Goal: Task Accomplishment & Management: Use online tool/utility

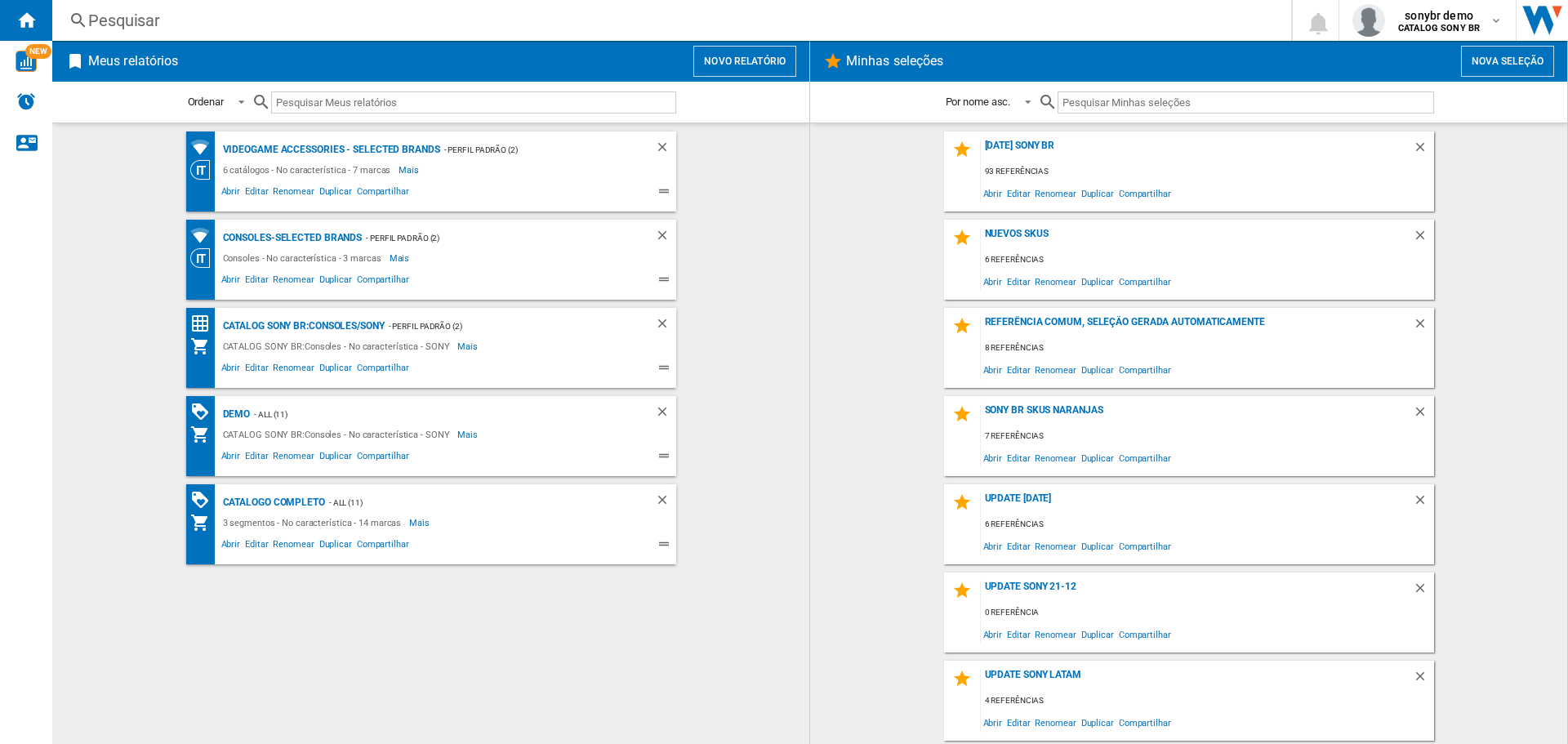
click at [693, 65] on button "Novo relatório" at bounding box center [745, 61] width 103 height 31
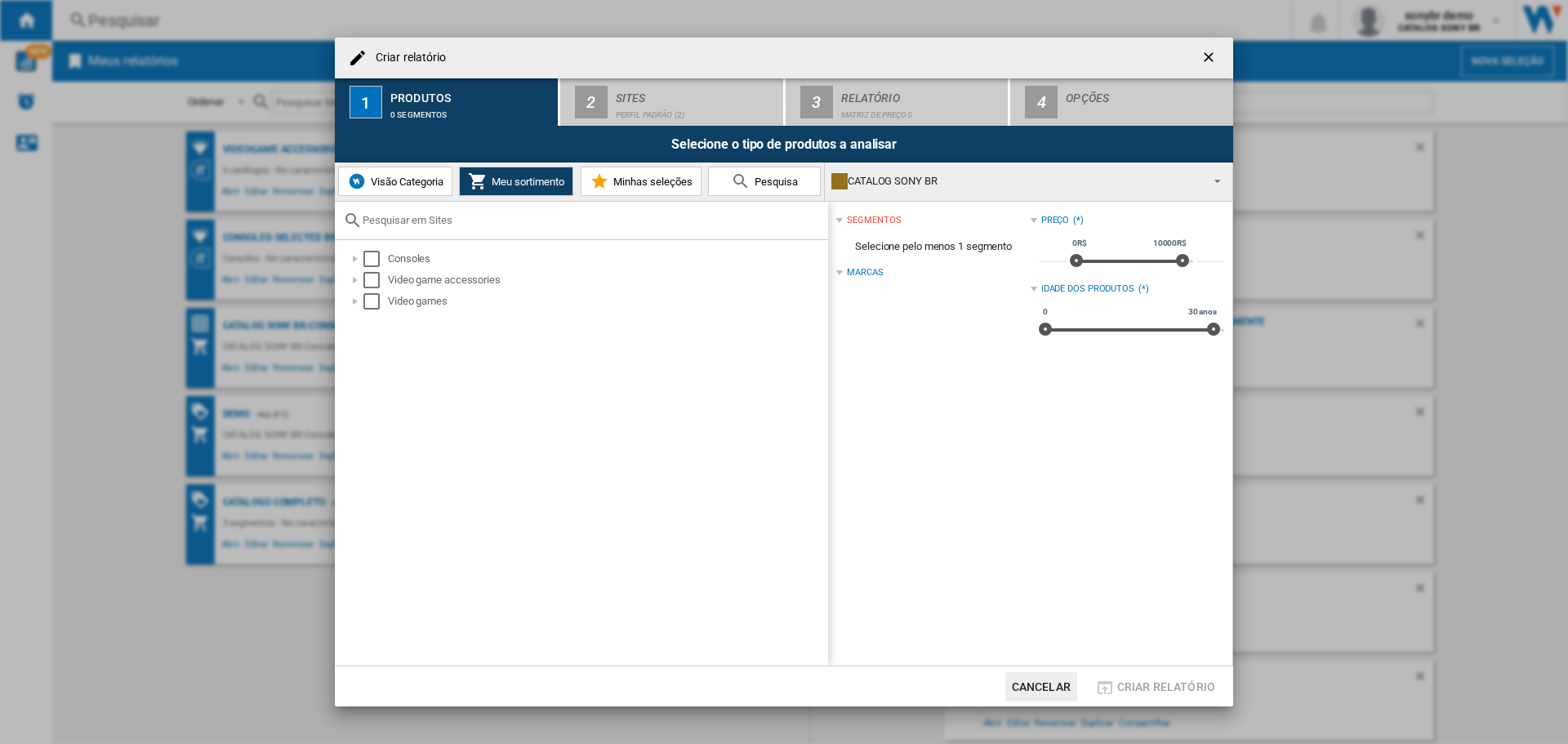
click at [401, 179] on span "Visão Categoria" at bounding box center [404, 181] width 77 height 13
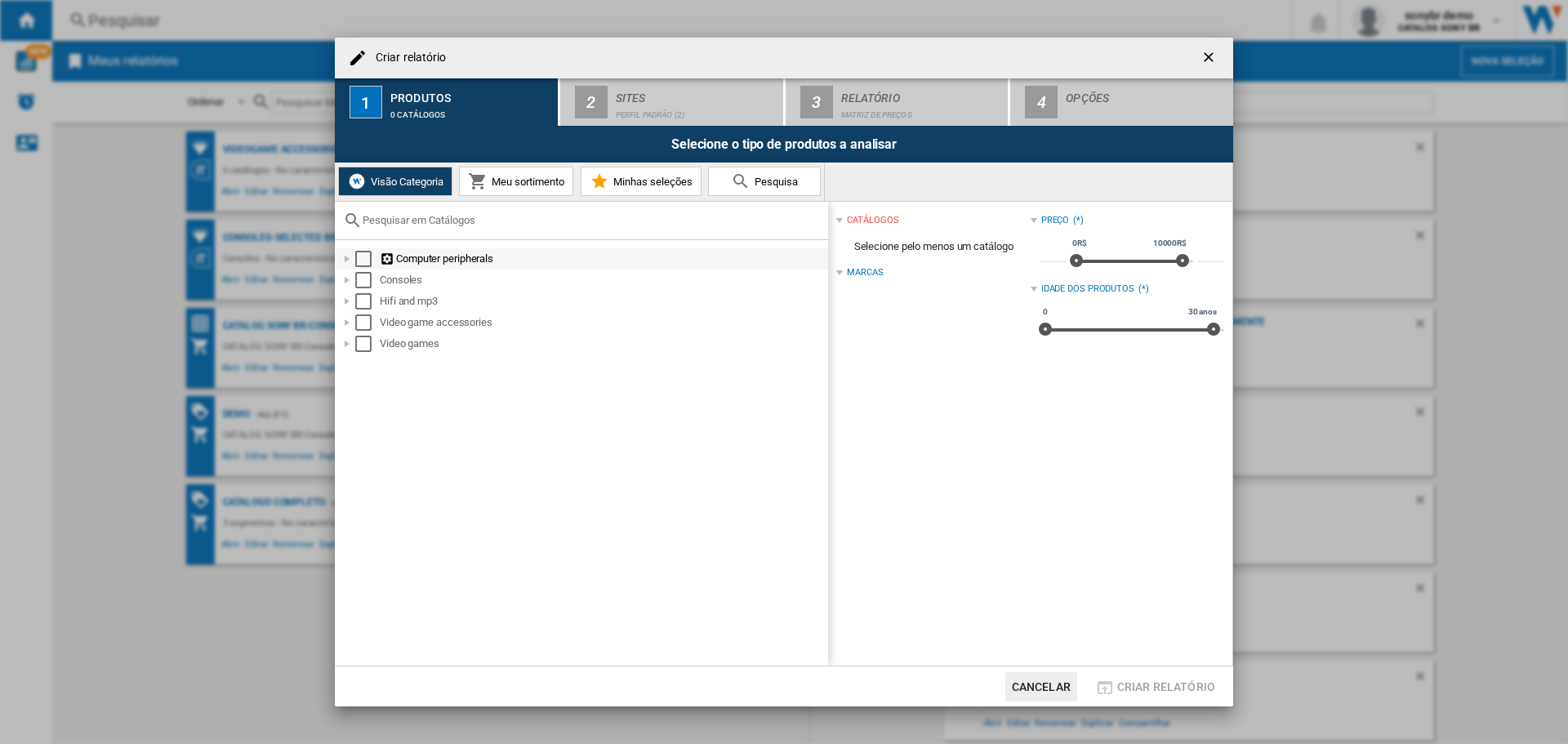
click at [366, 254] on div "Select" at bounding box center [363, 258] width 17 height 17
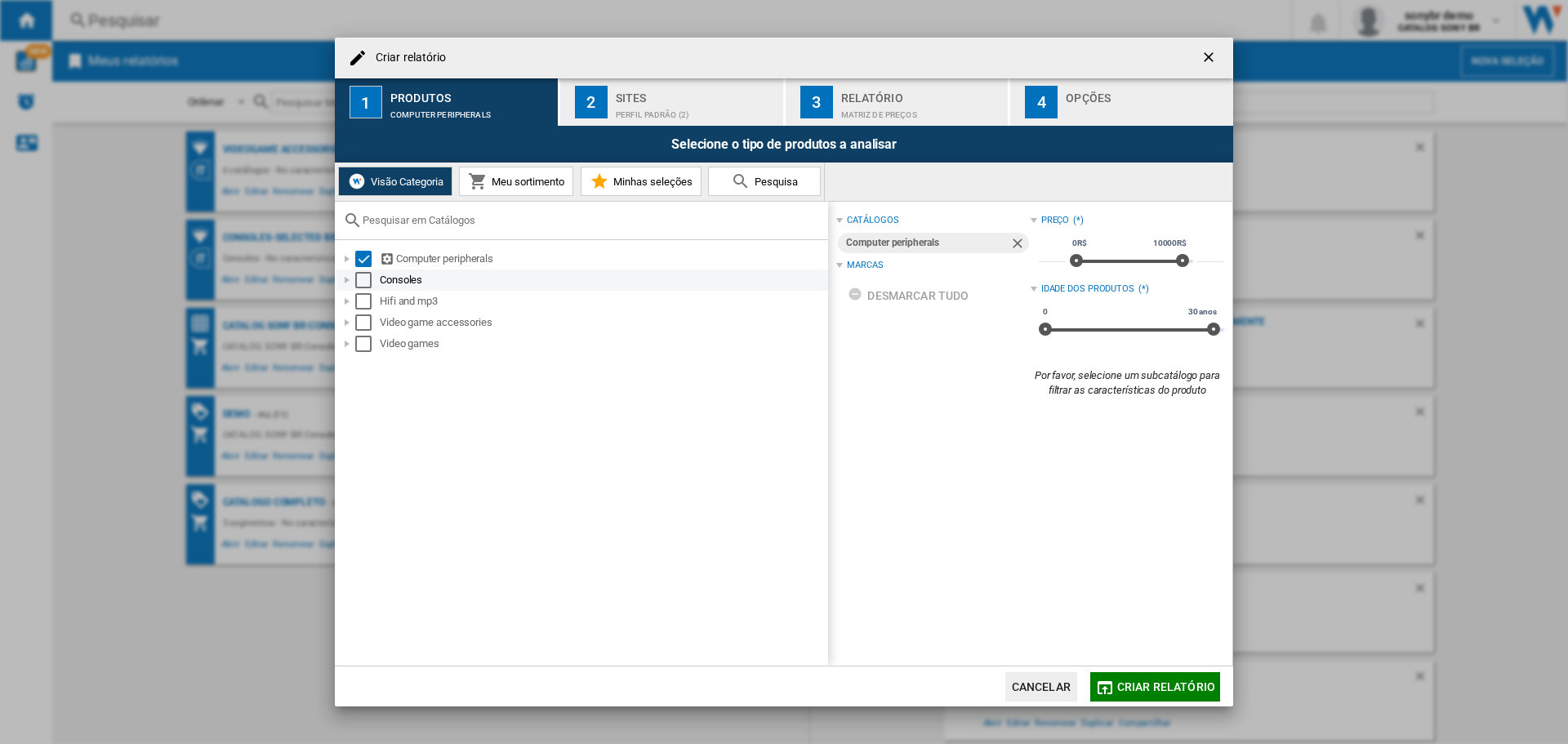
click at [365, 279] on div "Select" at bounding box center [363, 279] width 17 height 17
click at [366, 300] on div "Select" at bounding box center [363, 301] width 17 height 17
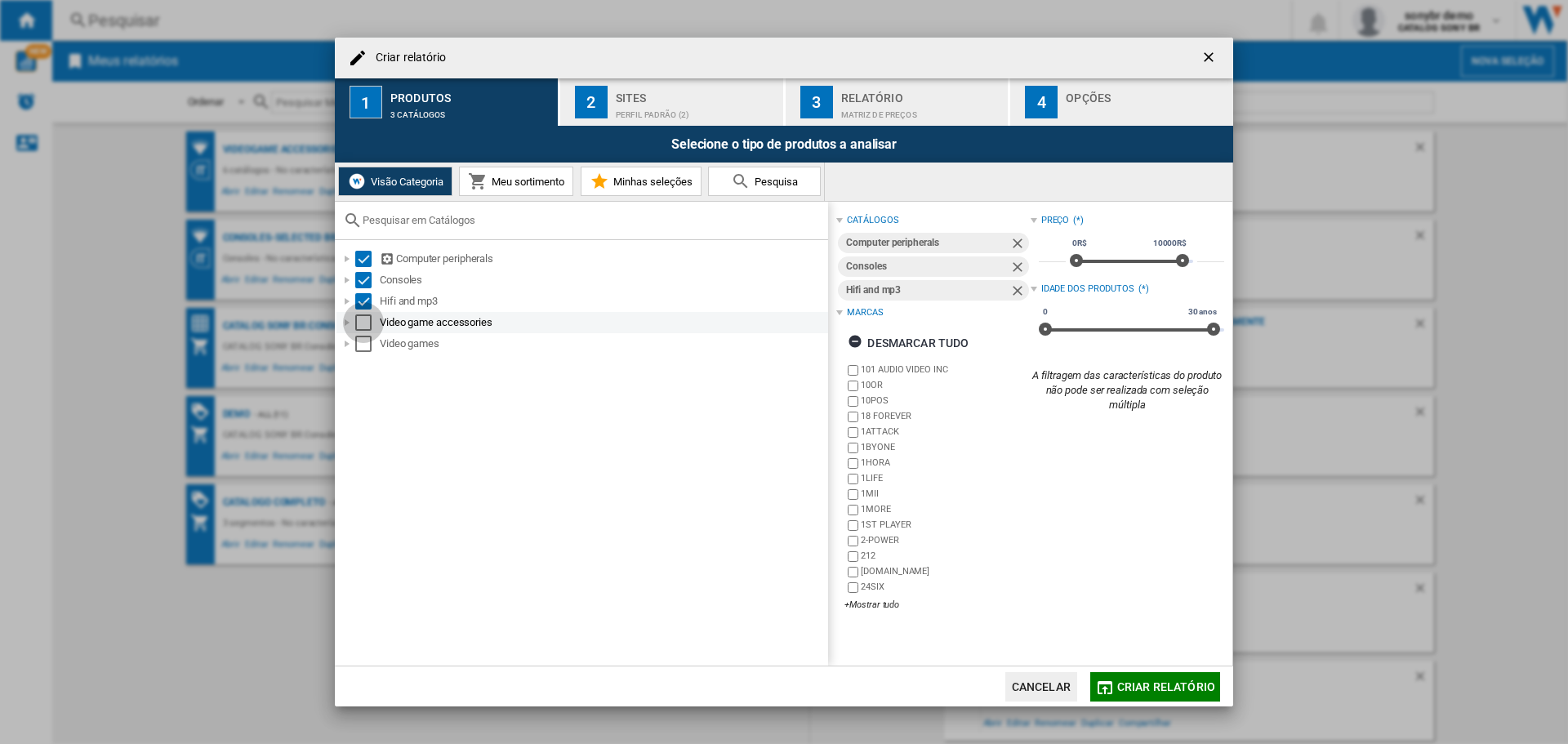
click at [367, 327] on div "Select" at bounding box center [363, 322] width 17 height 17
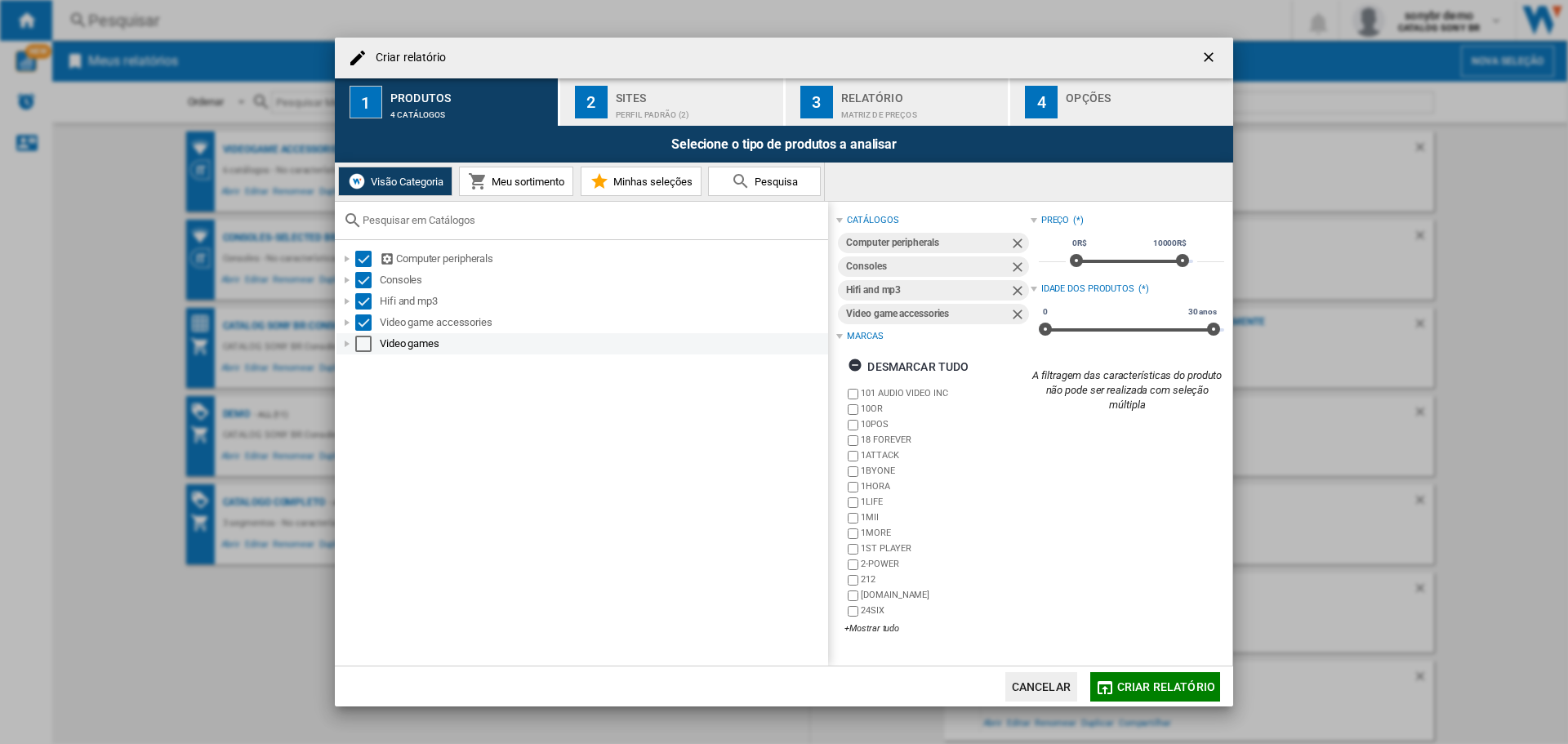
click at [363, 352] on div "Video games" at bounding box center [581, 344] width 492 height 21
click at [351, 345] on div at bounding box center [347, 344] width 17 height 17
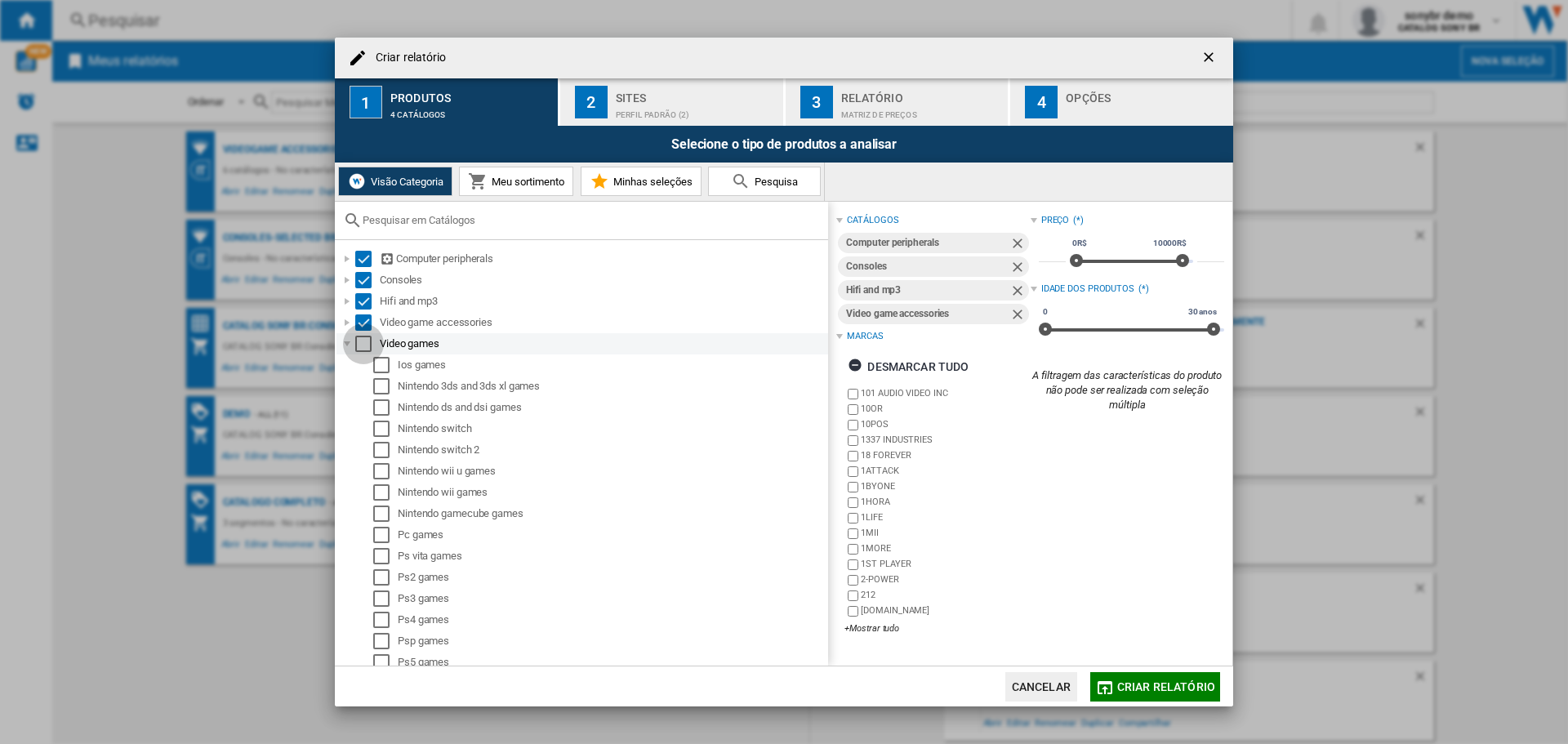
click at [360, 342] on div "Select" at bounding box center [363, 344] width 17 height 17
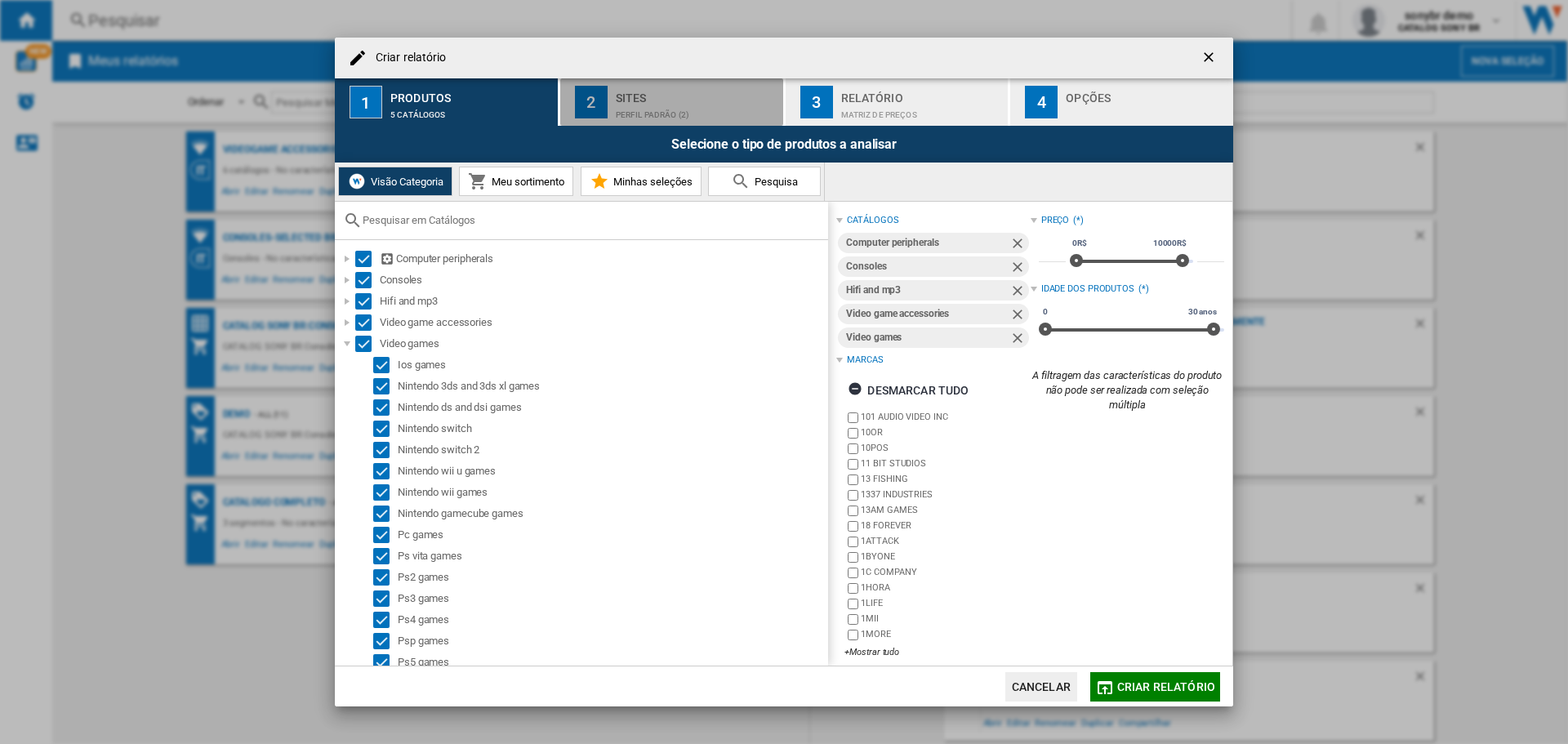
click at [670, 103] on div "Perfil padrão (2)" at bounding box center [695, 111] width 161 height 18
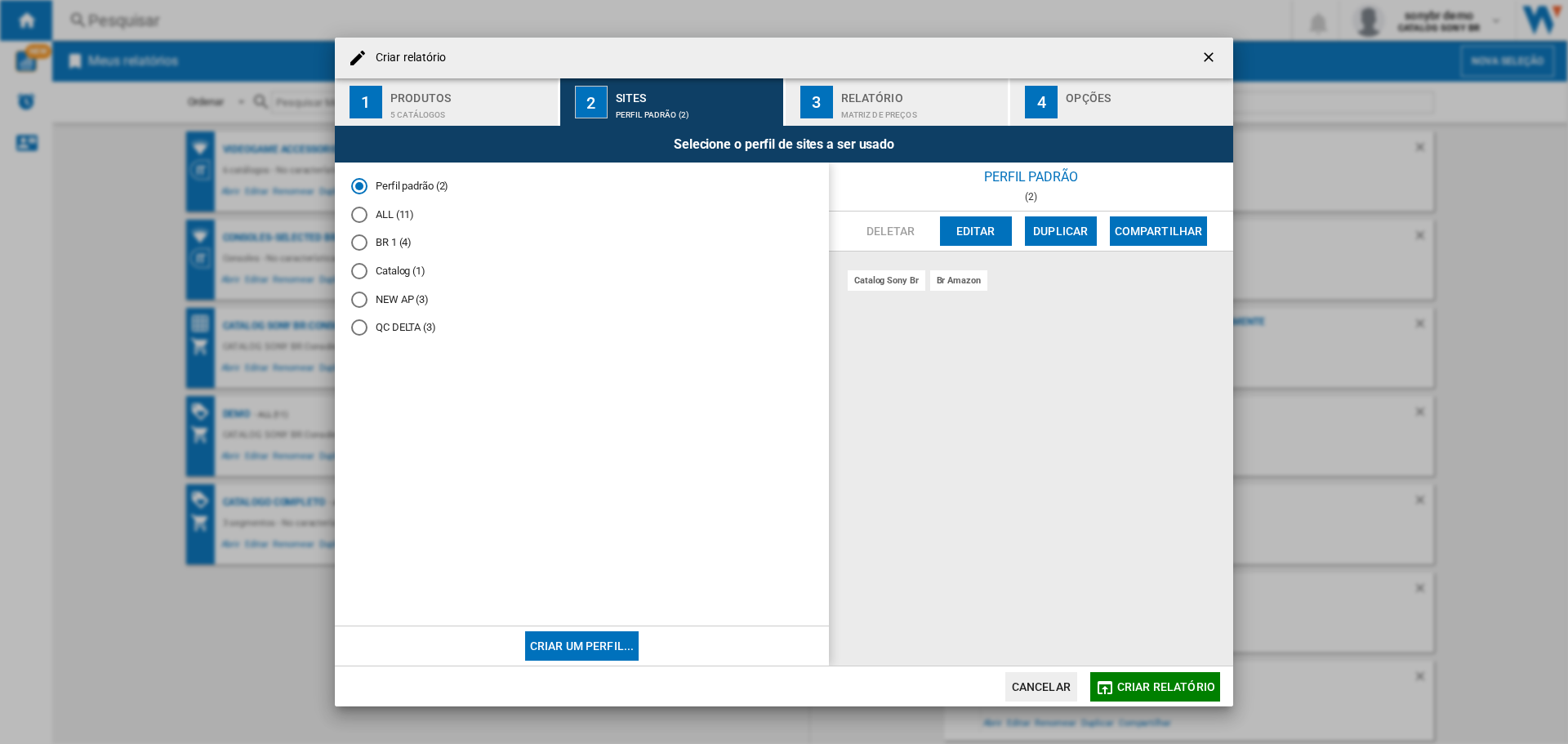
drag, startPoint x: 1187, startPoint y: 680, endPoint x: 815, endPoint y: 305, distance: 528.2
click at [839, 388] on md-dialog-content "Criar relatório 1 Produtos 5 catálogos 2 Sites Perfil padrão (2) 3 Relatório Ma…" at bounding box center [784, 373] width 898 height 670
click at [929, 96] on div "Relatório" at bounding box center [921, 93] width 161 height 18
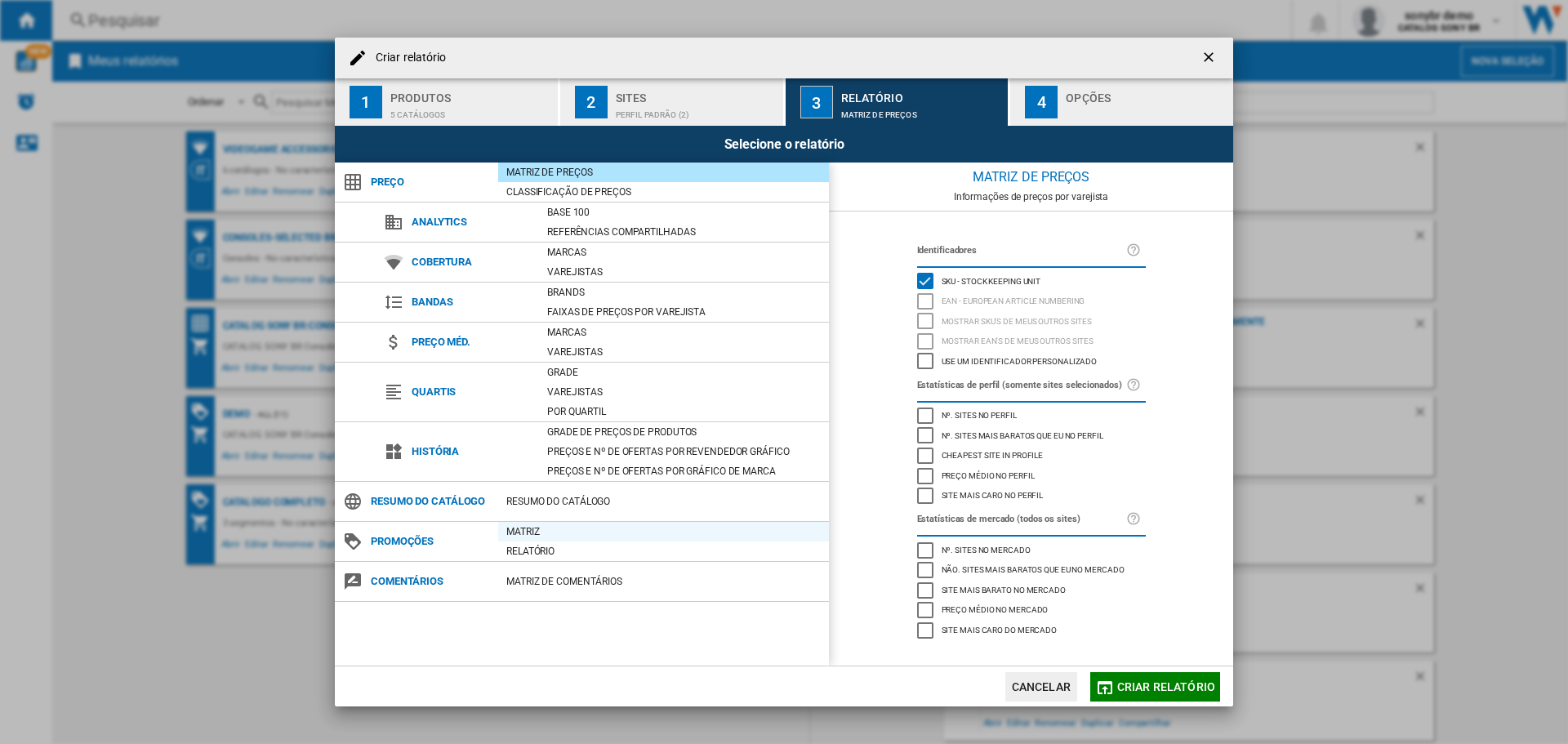
click at [505, 533] on div "Matriz" at bounding box center [663, 531] width 331 height 17
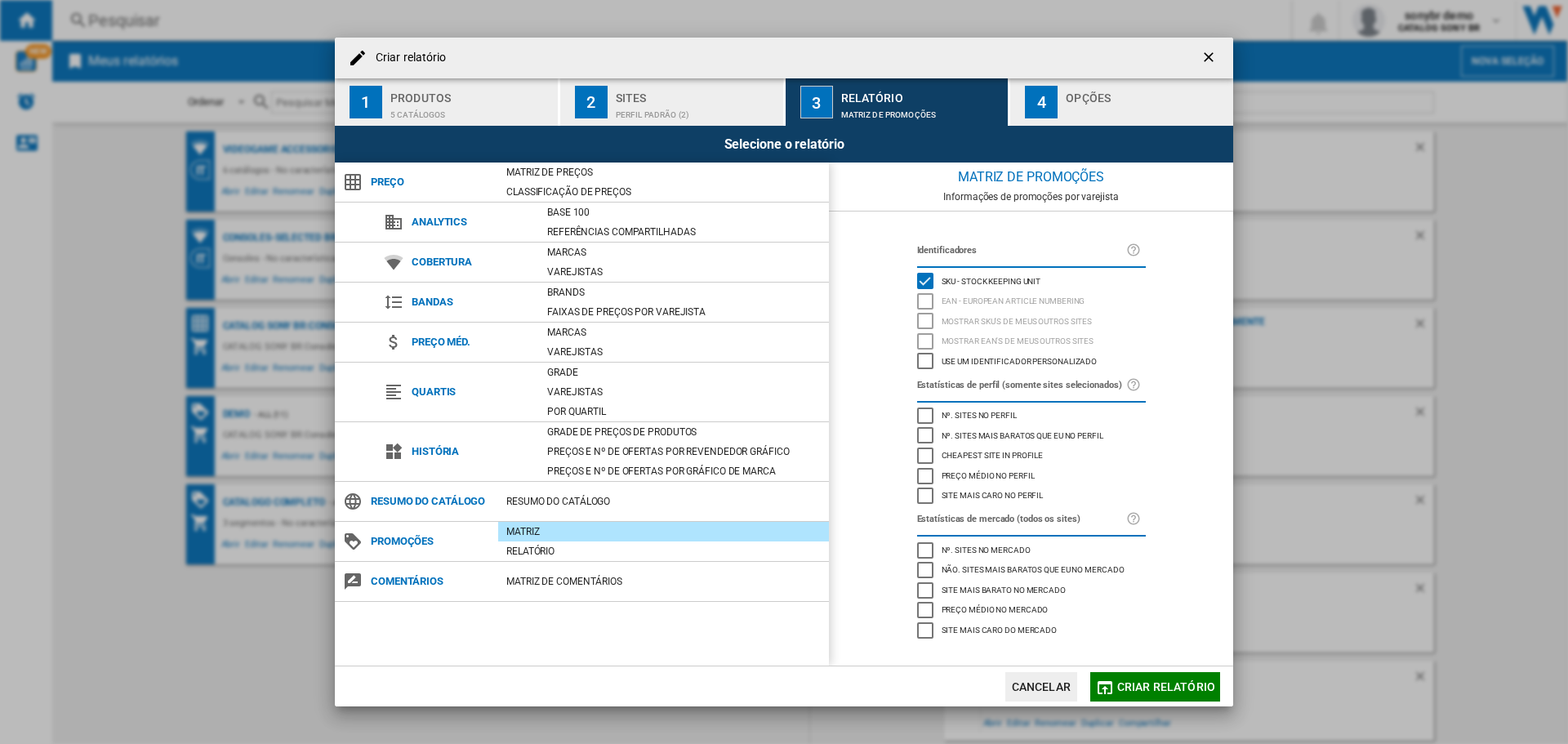
click at [1162, 670] on md-dialog-actions "Cancelar Criar relatório" at bounding box center [784, 686] width 898 height 41
click at [1175, 683] on span "Criar relatório" at bounding box center [1166, 686] width 98 height 13
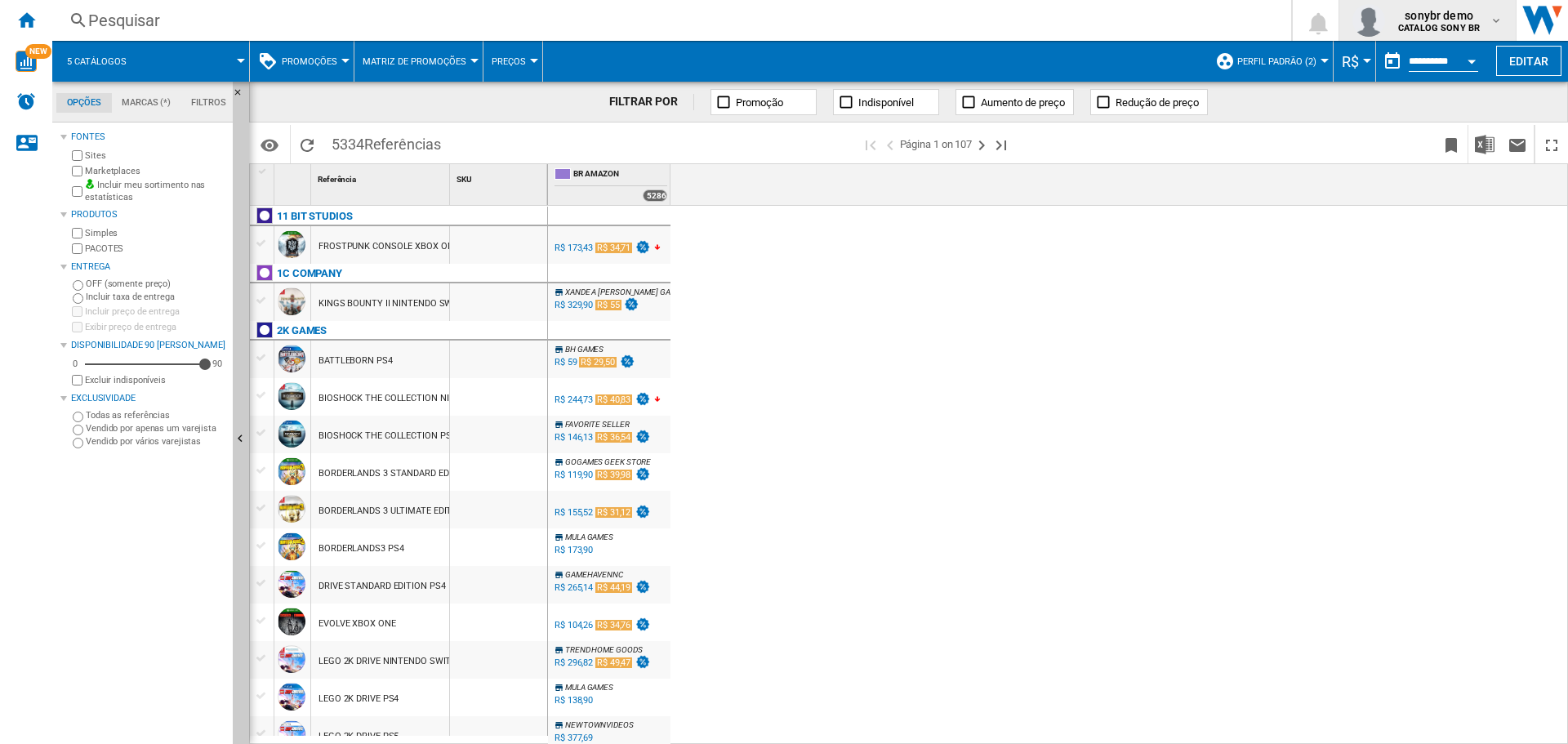
click at [1413, 16] on span "sonybr demo" at bounding box center [1438, 16] width 82 height 17
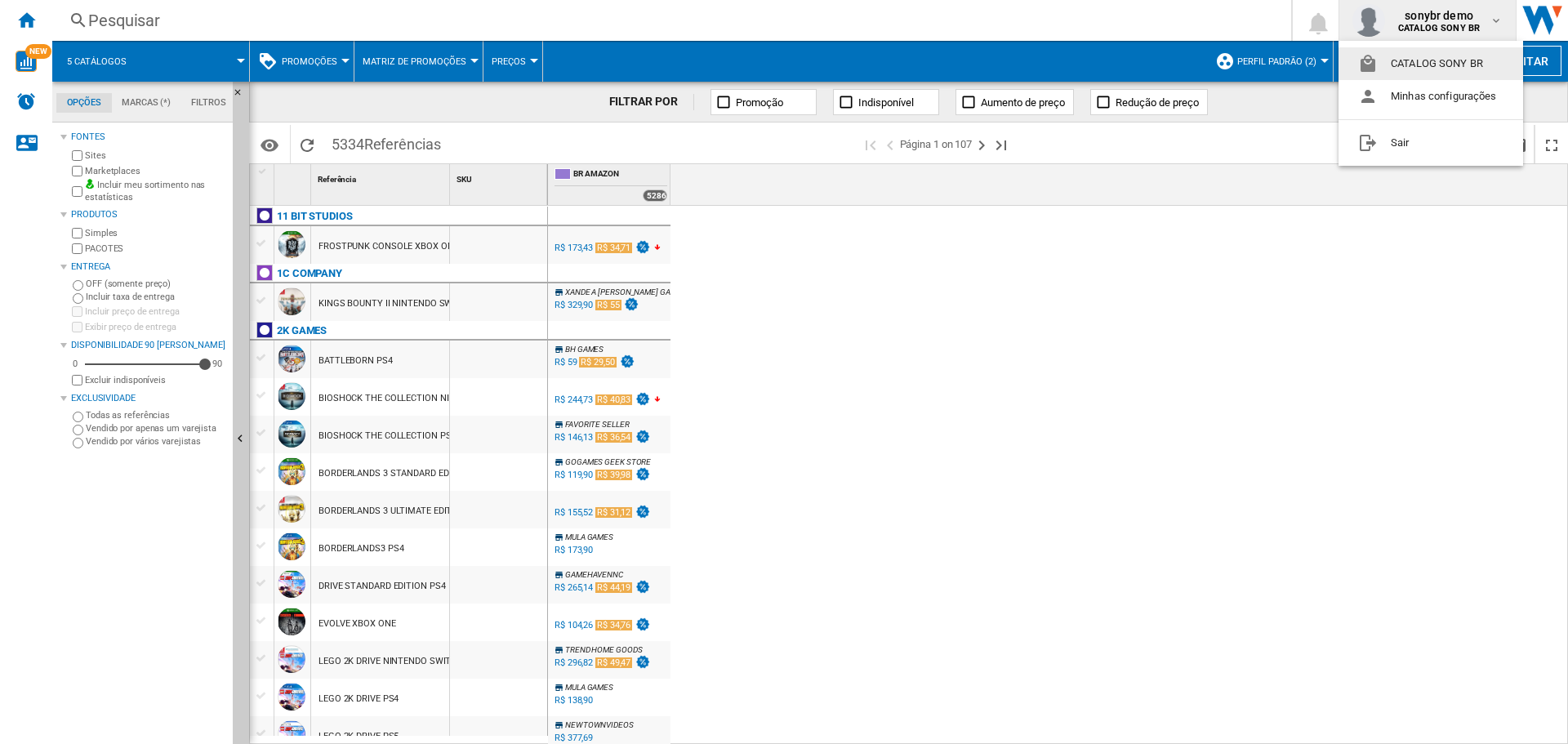
click at [1301, 286] on md-backdrop at bounding box center [784, 372] width 1568 height 744
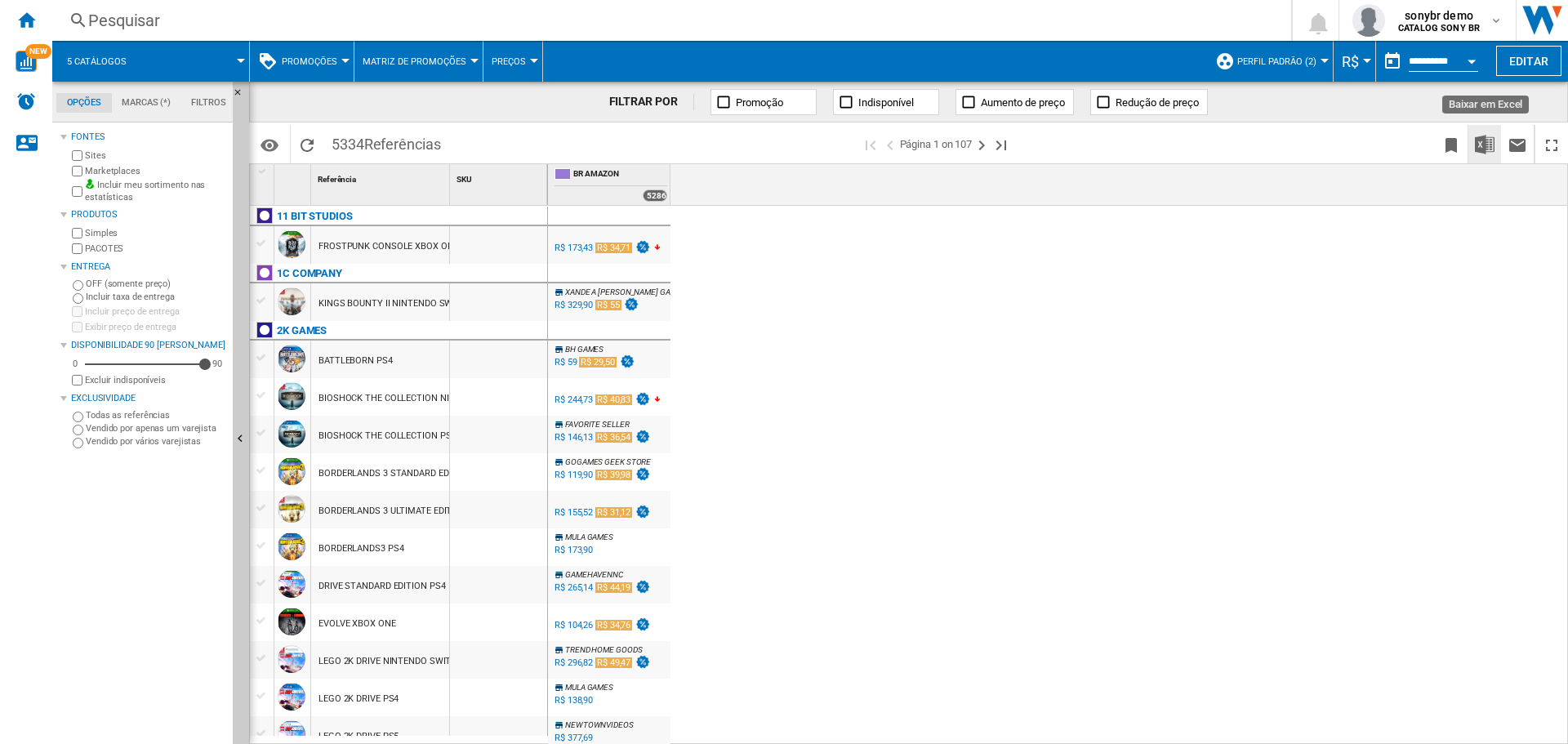
click at [1487, 140] on img "Baixar em Excel" at bounding box center [1484, 144] width 19 height 19
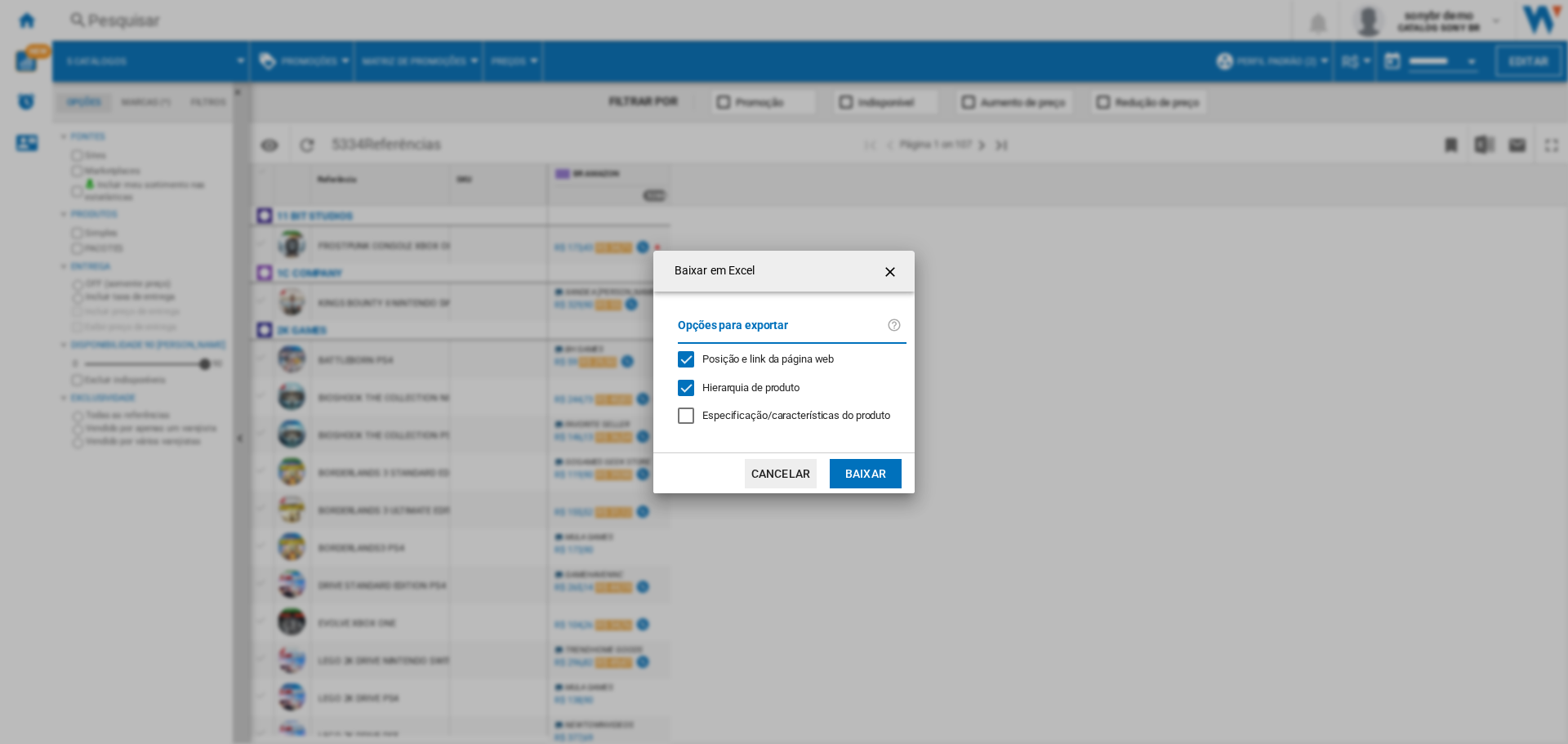
click at [857, 463] on button "Baixar" at bounding box center [866, 473] width 72 height 29
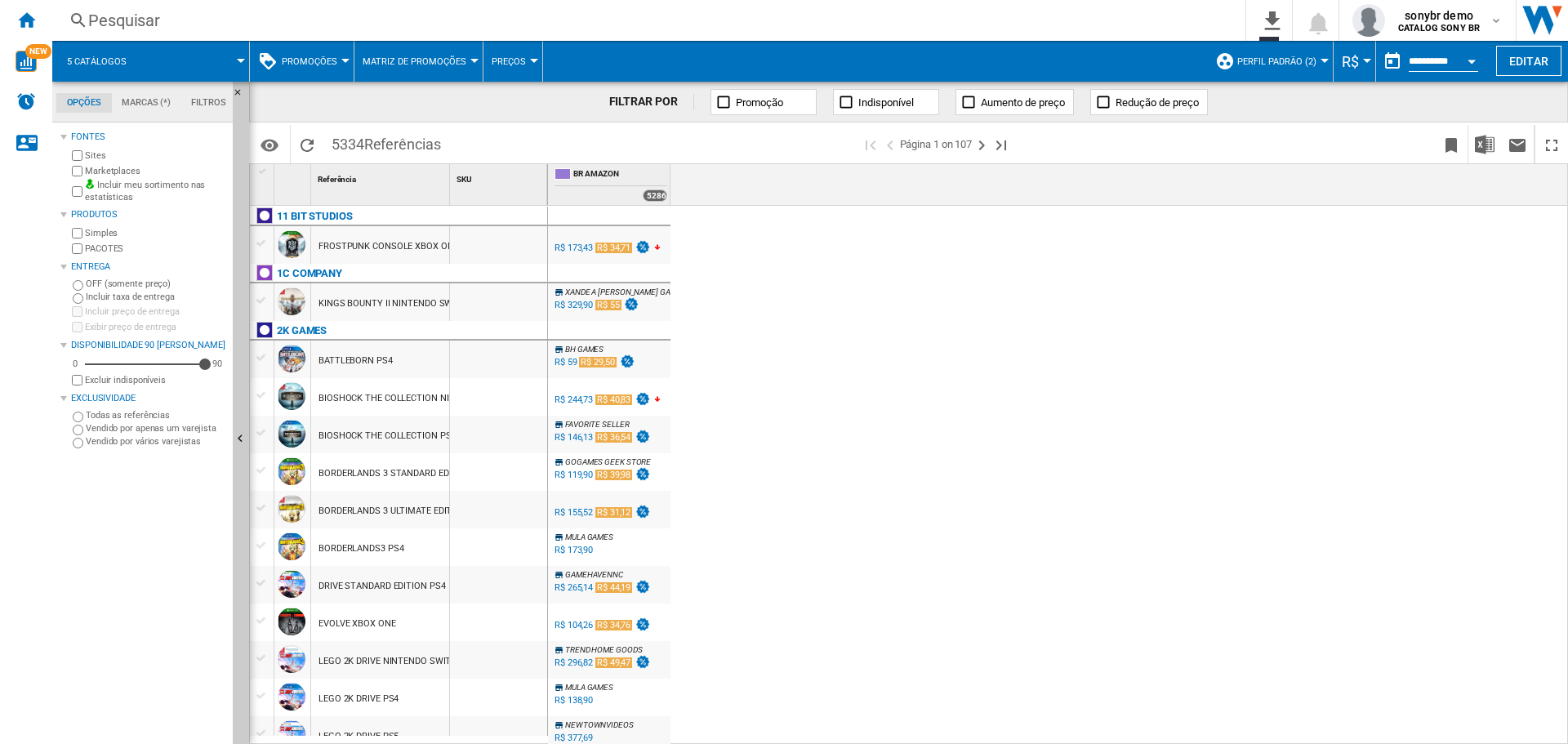
click at [1171, 398] on div "BR AMAZON -1.0 % R$ 173,43 R$ 34,71 -38.85 % N/A R$ NaN ( R$ 173,43 ) BR AMAZON…" at bounding box center [1059, 474] width 1021 height 539
click at [1053, 320] on div "BR AMAZON -1.0 % R$ 173,43 R$ 34,71 -38.85 % N/A R$ NaN ( R$ 173,43 ) BR AMAZON…" at bounding box center [1059, 474] width 1021 height 539
click at [1396, 18] on div "sonybr demo CATALOG SONY BR" at bounding box center [1440, 20] width 98 height 26
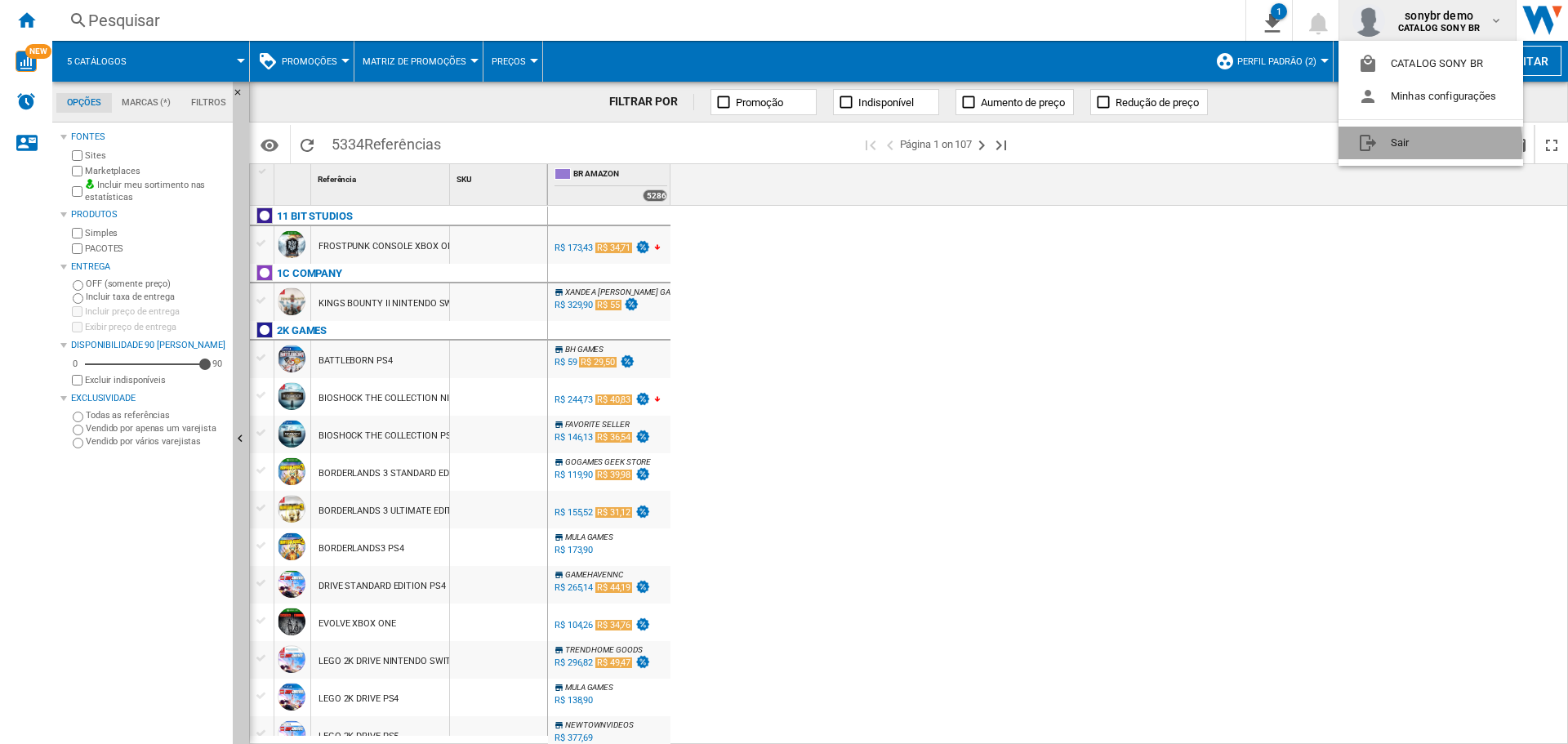
click at [1409, 144] on button "Sair" at bounding box center [1430, 143] width 184 height 33
